Goal: Task Accomplishment & Management: Manage account settings

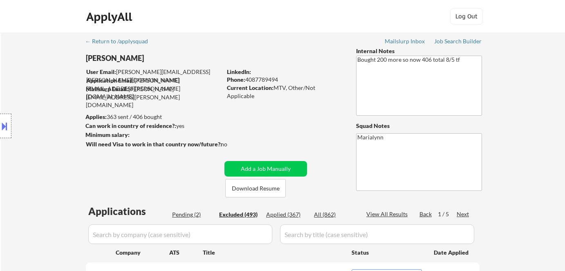
select select ""excluded__expired_""
select select ""excluded__bad_match_""
select select ""excluded__other_""
select select ""excluded__bad_match_""
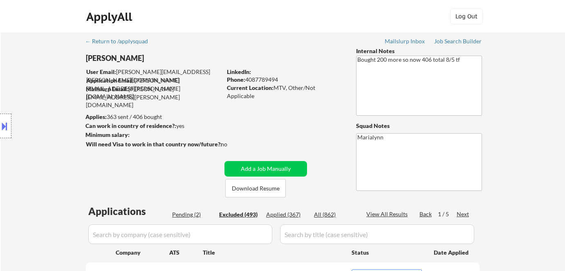
select select ""excluded__other_""
select select ""excluded__expired_""
select select ""excluded""
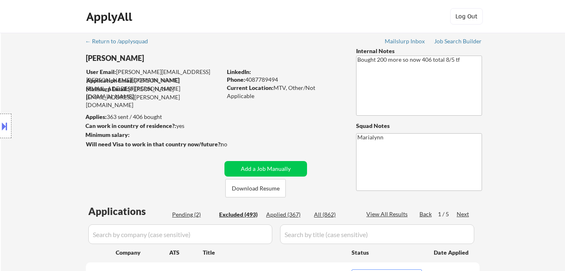
select select ""excluded__other_""
select select ""excluded""
select select ""excluded__expired_""
select select ""excluded""
select select ""excluded__other_""
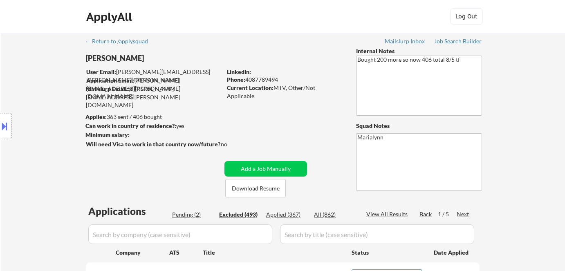
select select ""excluded__expired_""
select select ""excluded""
select select ""excluded__bad_match_""
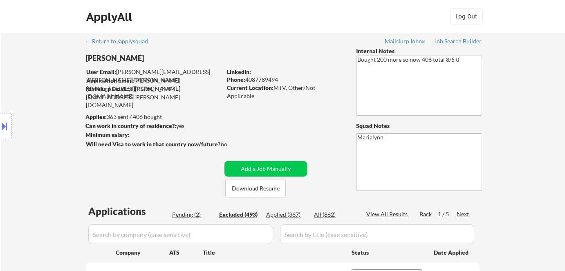
select select ""excluded__expired_""
select select ""excluded""
select select ""excluded__bad_match_""
select select ""excluded__expired_""
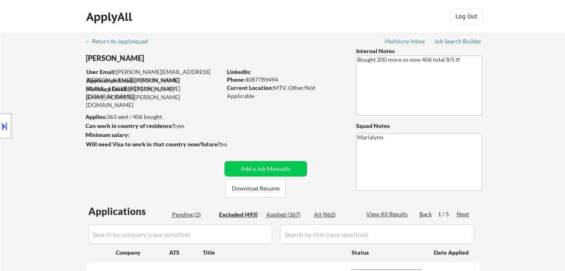
select select ""excluded__salary_""
select select ""excluded""
select select ""excluded__expired_""
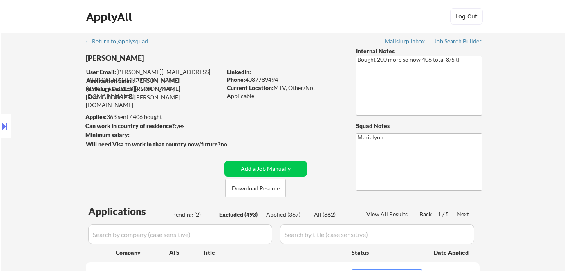
select select ""excluded""
select select ""excluded__salary_""
select select ""excluded__bad_match_""
select select ""excluded""
select select ""excluded__expired_""
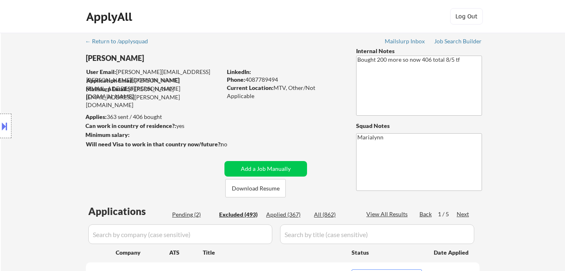
select select ""excluded__expired_""
select select ""excluded__bad_match_""
select select ""excluded""
select select ""excluded__expired_""
select select ""excluded__bad_match_""
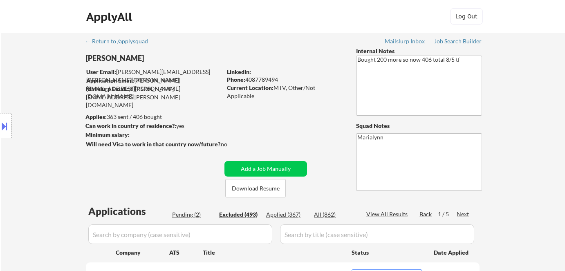
select select ""excluded__bad_match_""
select select ""excluded""
select select ""excluded__bad_match_""
select select ""excluded__other_""
select select ""excluded__bad_match_""
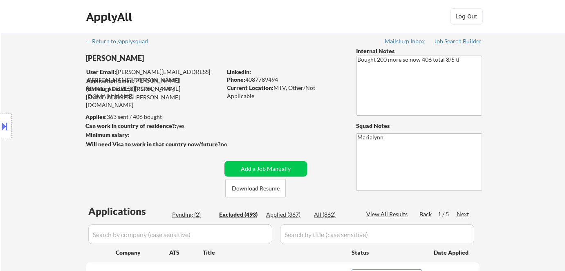
select select ""excluded__bad_match_""
select select ""excluded""
select select ""excluded__other_""
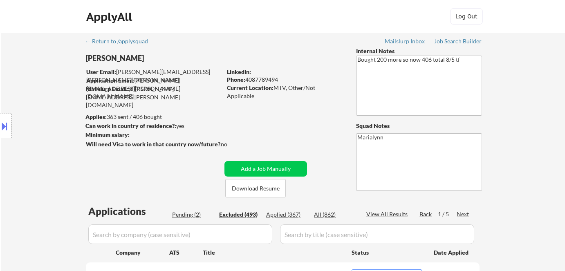
select select ""excluded""
select select ""excluded__expired_""
select select ""excluded__bad_match_""
select select ""excluded""
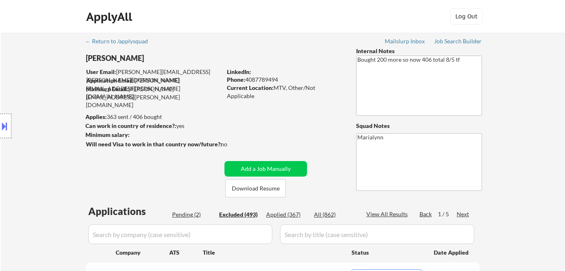
select select ""excluded__bad_match_""
select select ""excluded""
select select ""excluded__expired_""
select select ""excluded__other_""
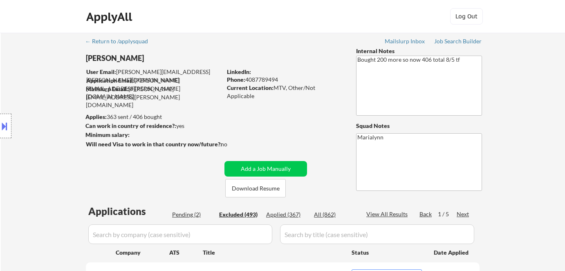
select select ""excluded__bad_match_""
select select ""excluded__other_""
select select ""excluded""
select select ""excluded__other_""
select select ""excluded""
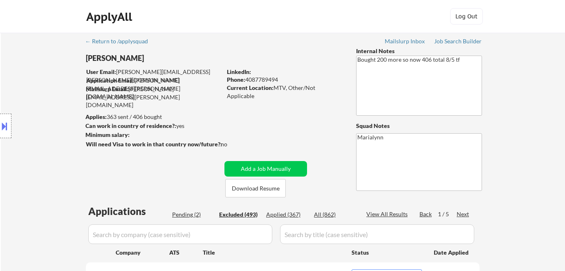
select select ""excluded__bad_match_""
select select ""excluded__blocklist_""
select select ""excluded__other_""
select select ""excluded__expired_""
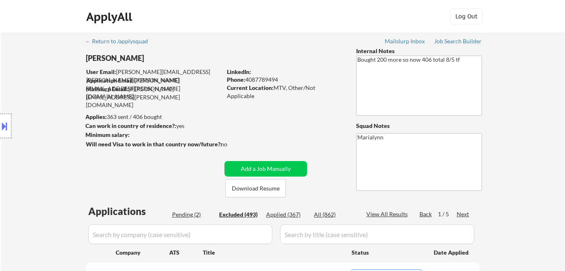
select select ""excluded__other_""
select select ""excluded""
select select ""excluded__bad_match_""
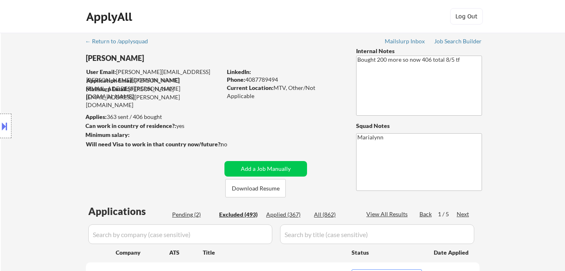
select select ""excluded__other_""
select select ""excluded""
select select ""excluded__bad_match_""
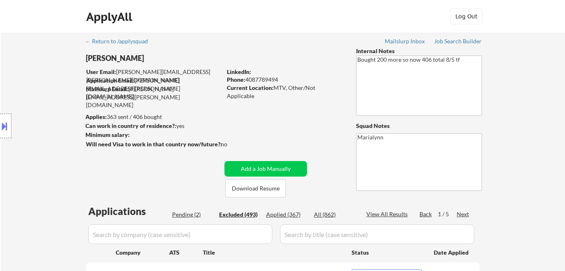
select select ""excluded__bad_match_""
select select ""excluded__expired_""
select select ""excluded__other_""
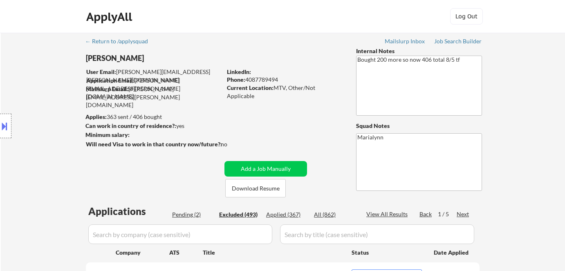
select select ""excluded__bad_match_""
select select ""excluded__location_""
select select ""excluded""
select select ""excluded__location_""
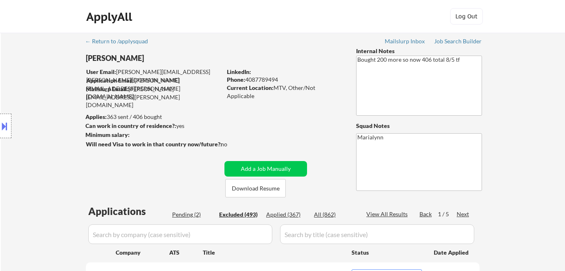
select select ""excluded__bad_match_""
select select ""excluded__other_""
select select ""excluded__bad_match_""
select select ""excluded""
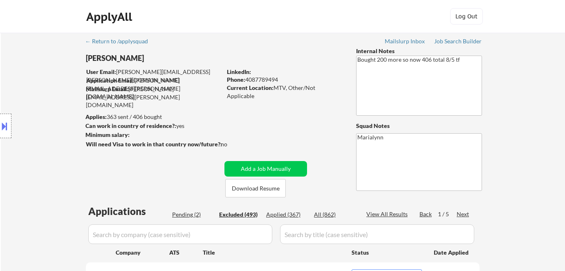
select select ""excluded""
select select ""excluded__other_""
select select ""excluded__location_""
select select ""excluded__bad_match_""
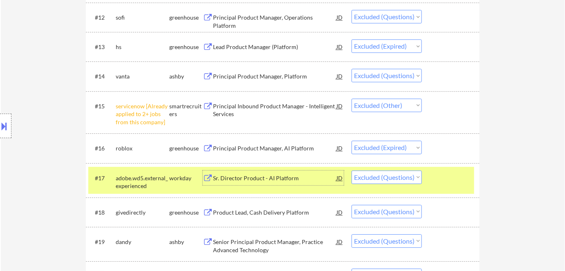
scroll to position [669, 0]
click at [259, 179] on div "Sr. Director Product - AI Platform" at bounding box center [274, 178] width 123 height 8
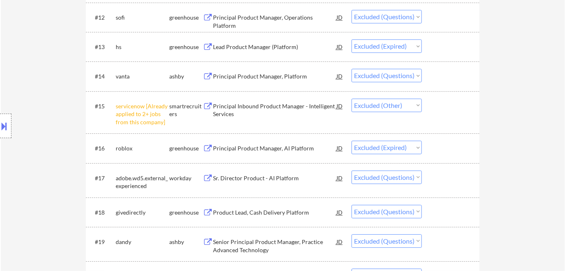
click at [14, 123] on div "Location Inclusions:" at bounding box center [73, 126] width 146 height 152
click at [7, 125] on button at bounding box center [4, 125] width 9 height 13
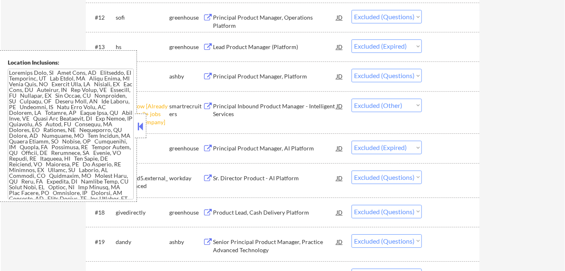
click at [137, 126] on button at bounding box center [140, 126] width 9 height 12
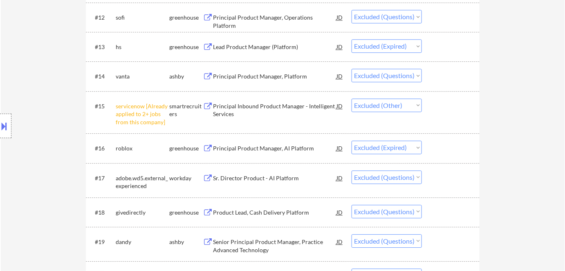
click at [378, 176] on select "Choose an option... Pending Applied Excluded (Questions) Excluded (Expired) Exc…" at bounding box center [387, 177] width 70 height 13
click at [352, 171] on select "Choose an option... Pending Applied Excluded (Questions) Excluded (Expired) Exc…" at bounding box center [387, 177] width 70 height 13
select select ""excluded""
select select ""excluded__bad_match_""
select select ""excluded__expired_""
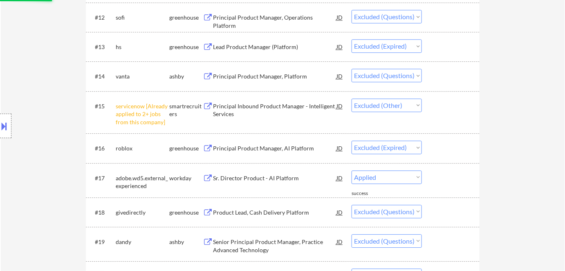
select select ""excluded""
select select ""excluded__bad_match_""
select select ""excluded__expired_""
select select ""excluded__salary_""
select select ""excluded""
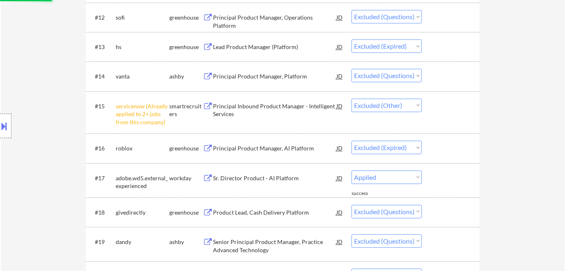
select select ""excluded__expired_""
select select ""excluded""
select select ""excluded__salary_""
select select ""excluded__bad_match_""
select select ""excluded""
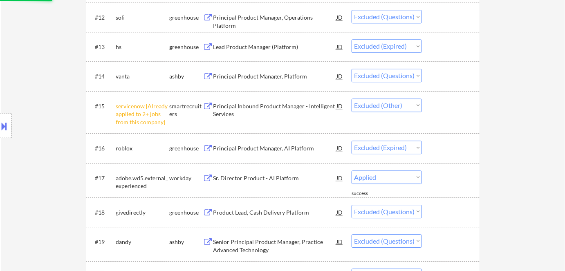
select select ""excluded__expired_""
select select ""excluded__bad_match_""
select select ""excluded""
select select ""excluded__expired_""
select select ""excluded__bad_match_""
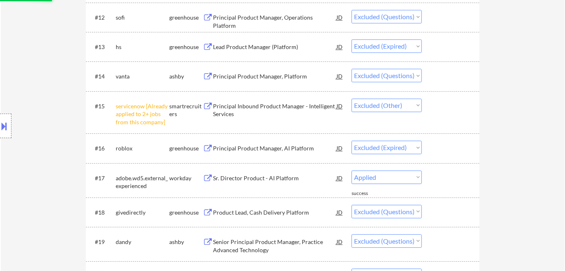
select select ""excluded""
select select ""excluded__bad_match_""
select select ""excluded__other_""
select select ""excluded__bad_match_""
select select ""excluded""
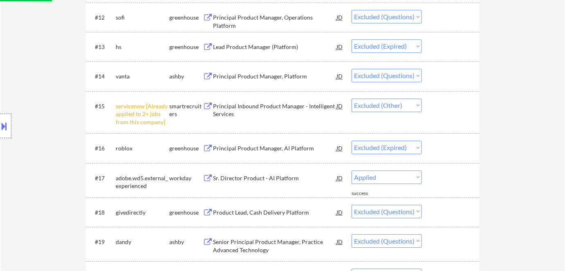
select select ""excluded__other_""
select select ""excluded""
select select ""excluded__expired_""
select select ""excluded__bad_match_""
select select ""excluded""
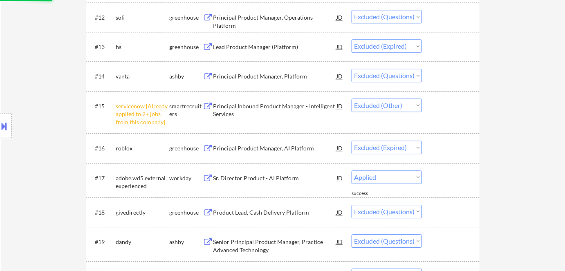
select select ""excluded__bad_match_""
select select ""excluded""
select select ""excluded__expired_""
select select ""excluded__other_""
select select ""excluded__bad_match_""
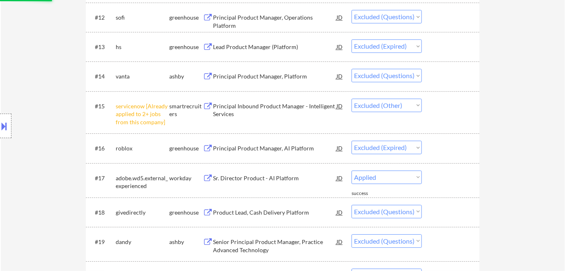
select select ""excluded__other_""
select select ""excluded""
select select ""excluded__other_""
select select ""excluded""
select select ""excluded__bad_match_""
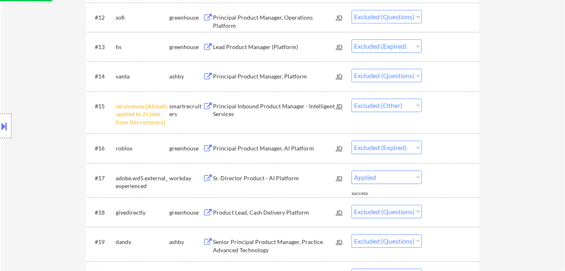
select select ""excluded__blocklist_""
select select ""excluded__other_""
select select ""excluded__expired_""
select select ""excluded__other_""
select select ""excluded""
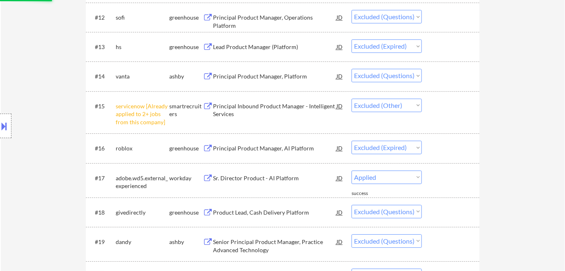
select select ""excluded__bad_match_""
select select ""excluded__other_""
select select ""excluded""
select select ""excluded__bad_match_""
select select ""excluded__expired_""
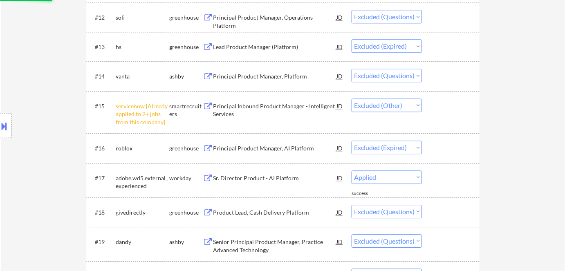
select select ""excluded__other_""
select select ""excluded__bad_match_""
select select ""excluded__location_""
select select ""excluded""
select select ""excluded__location_""
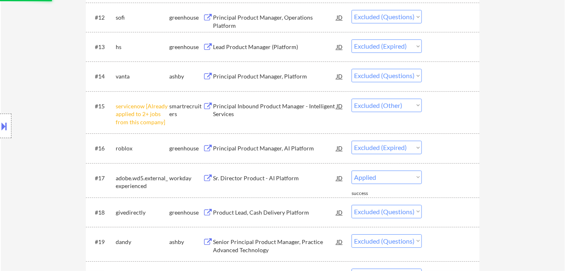
select select ""excluded__bad_match_""
select select ""excluded__other_""
select select ""excluded__bad_match_""
select select ""excluded""
select select ""excluded__other_""
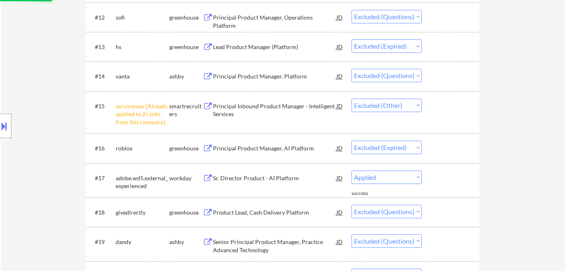
select select ""excluded__location_""
select select ""excluded__bad_match_""
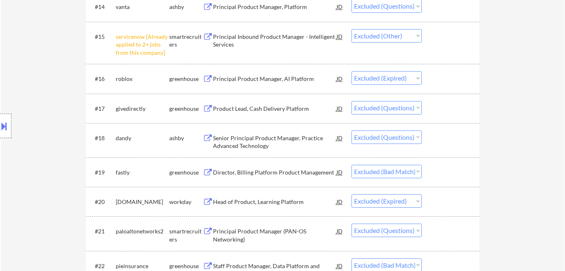
scroll to position [739, 0]
click at [265, 110] on div "Product Lead, Cash Delivery Platform" at bounding box center [274, 108] width 123 height 8
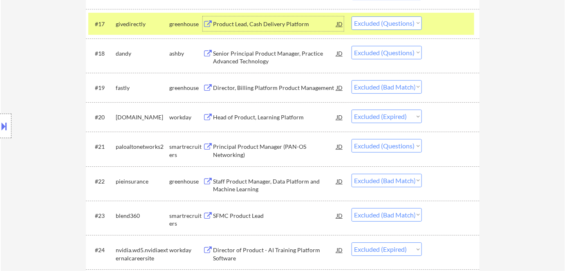
scroll to position [823, 0]
click at [245, 57] on div "Senior Principal Product Manager, Practice Advanced Technology" at bounding box center [274, 57] width 123 height 16
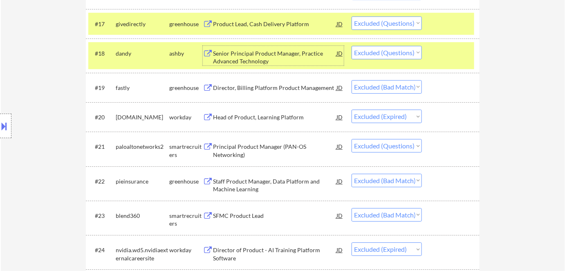
click at [380, 49] on select "Choose an option... Pending Applied Excluded (Questions) Excluded (Expired) Exc…" at bounding box center [387, 52] width 70 height 13
click at [352, 46] on select "Choose an option... Pending Applied Excluded (Questions) Excluded (Expired) Exc…" at bounding box center [387, 52] width 70 height 13
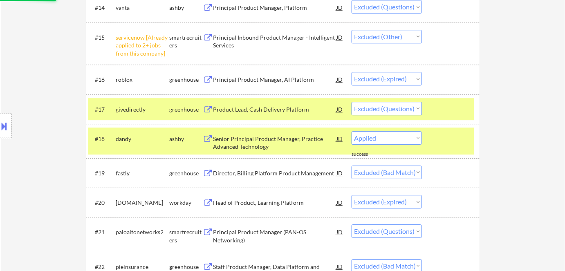
scroll to position [743, 0]
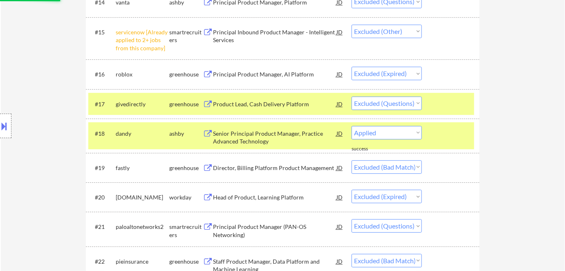
select select ""excluded__bad_match_""
select select ""excluded__expired_""
select select ""excluded""
select select ""excluded__bad_match_""
select select ""excluded__expired_""
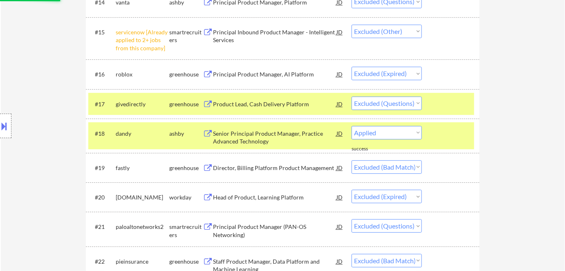
select select ""excluded__salary_""
select select ""excluded""
select select ""excluded__expired_""
select select ""excluded""
select select ""excluded__salary_""
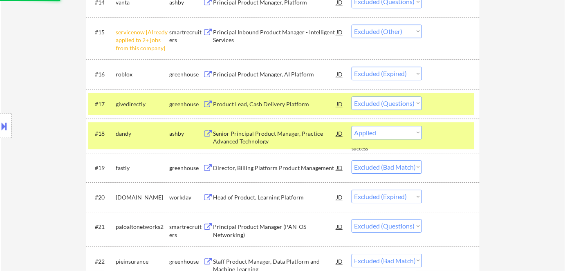
select select ""excluded__bad_match_""
select select ""excluded""
select select ""excluded__expired_""
select select ""excluded__bad_match_""
select select ""excluded""
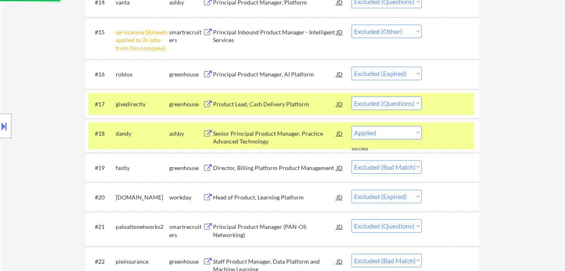
select select ""excluded__expired_""
select select ""excluded__bad_match_""
select select ""excluded""
select select ""excluded__bad_match_""
select select ""excluded__other_""
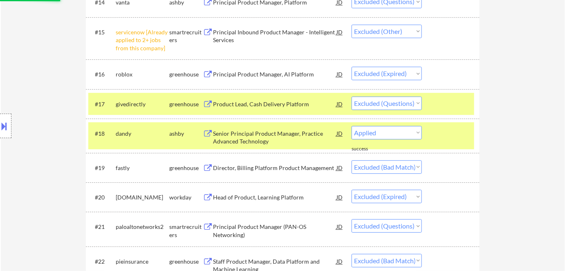
select select ""excluded__bad_match_""
select select ""excluded""
select select ""excluded__other_""
select select ""excluded""
select select ""excluded__expired_""
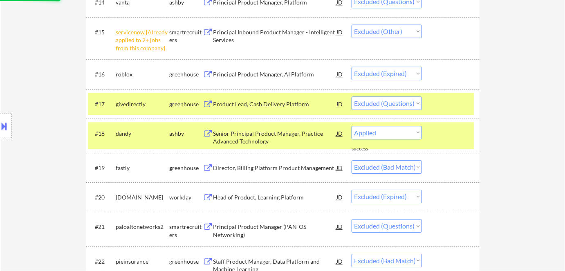
select select ""excluded__bad_match_""
select select ""excluded""
select select ""excluded__bad_match_""
select select ""excluded""
select select ""excluded__expired_""
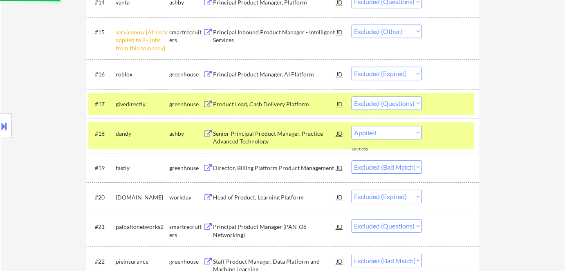
select select ""excluded__other_""
select select ""excluded__bad_match_""
select select ""excluded__other_""
select select ""excluded""
select select ""excluded__other_""
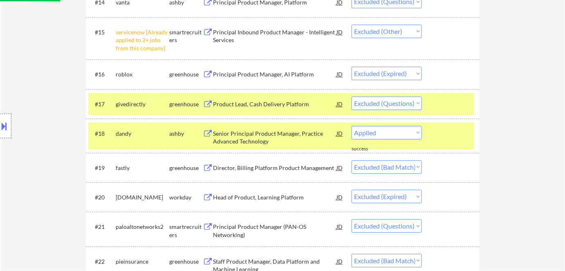
select select ""excluded""
select select ""excluded__bad_match_""
select select ""excluded__blocklist_""
select select ""excluded__other_""
select select ""excluded__expired_""
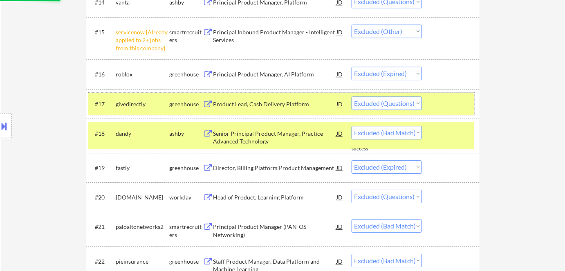
click at [180, 105] on div "greenhouse" at bounding box center [186, 104] width 34 height 8
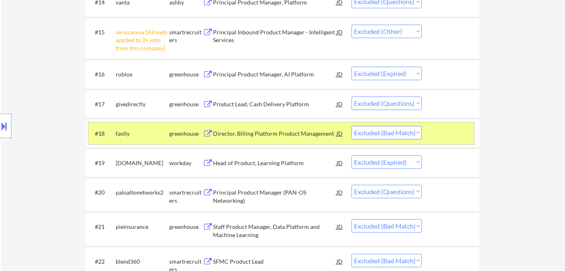
click at [175, 139] on div "greenhouse" at bounding box center [186, 133] width 34 height 15
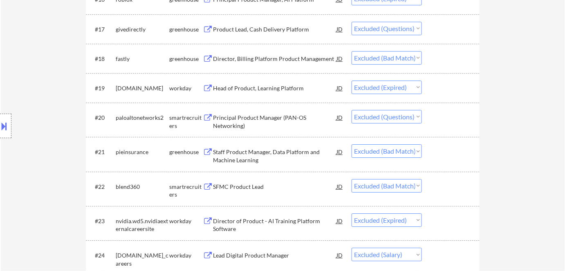
scroll to position [819, 0]
click at [238, 119] on div "Principal Product Manager (PAN-OS Networking)" at bounding box center [274, 121] width 123 height 16
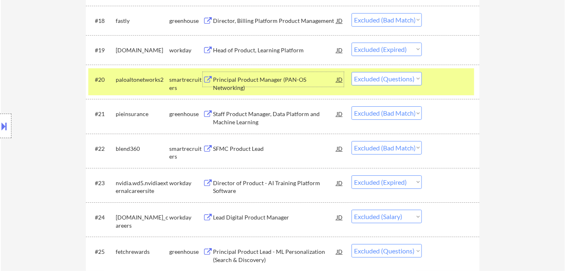
scroll to position [866, 0]
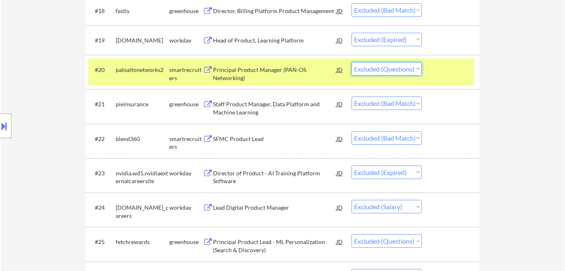
click at [389, 72] on select "Choose an option... Pending Applied Excluded (Questions) Excluded (Expired) Exc…" at bounding box center [387, 68] width 70 height 13
click at [352, 62] on select "Choose an option... Pending Applied Excluded (Questions) Excluded (Expired) Exc…" at bounding box center [387, 68] width 70 height 13
